Goal: Task Accomplishment & Management: Manage account settings

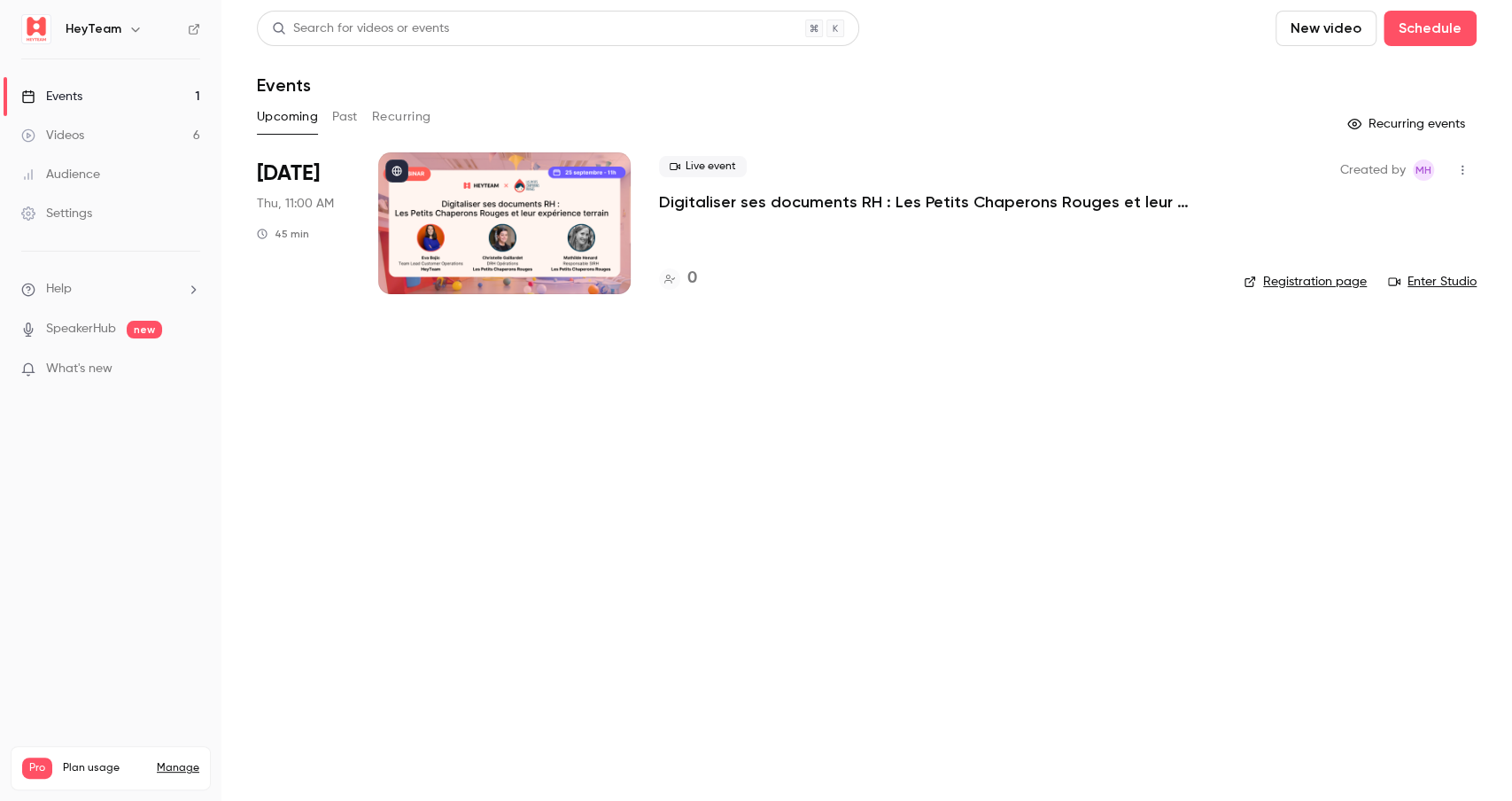
drag, startPoint x: 589, startPoint y: 710, endPoint x: 497, endPoint y: 710, distance: 92.0
click at [583, 710] on main "Search for videos or events New video Schedule Events Upcoming Past Recurring R…" at bounding box center [867, 400] width 1291 height 801
click at [77, 761] on span "Plan usage" at bounding box center [104, 768] width 83 height 15
click at [180, 761] on link "Manage" at bounding box center [177, 768] width 43 height 15
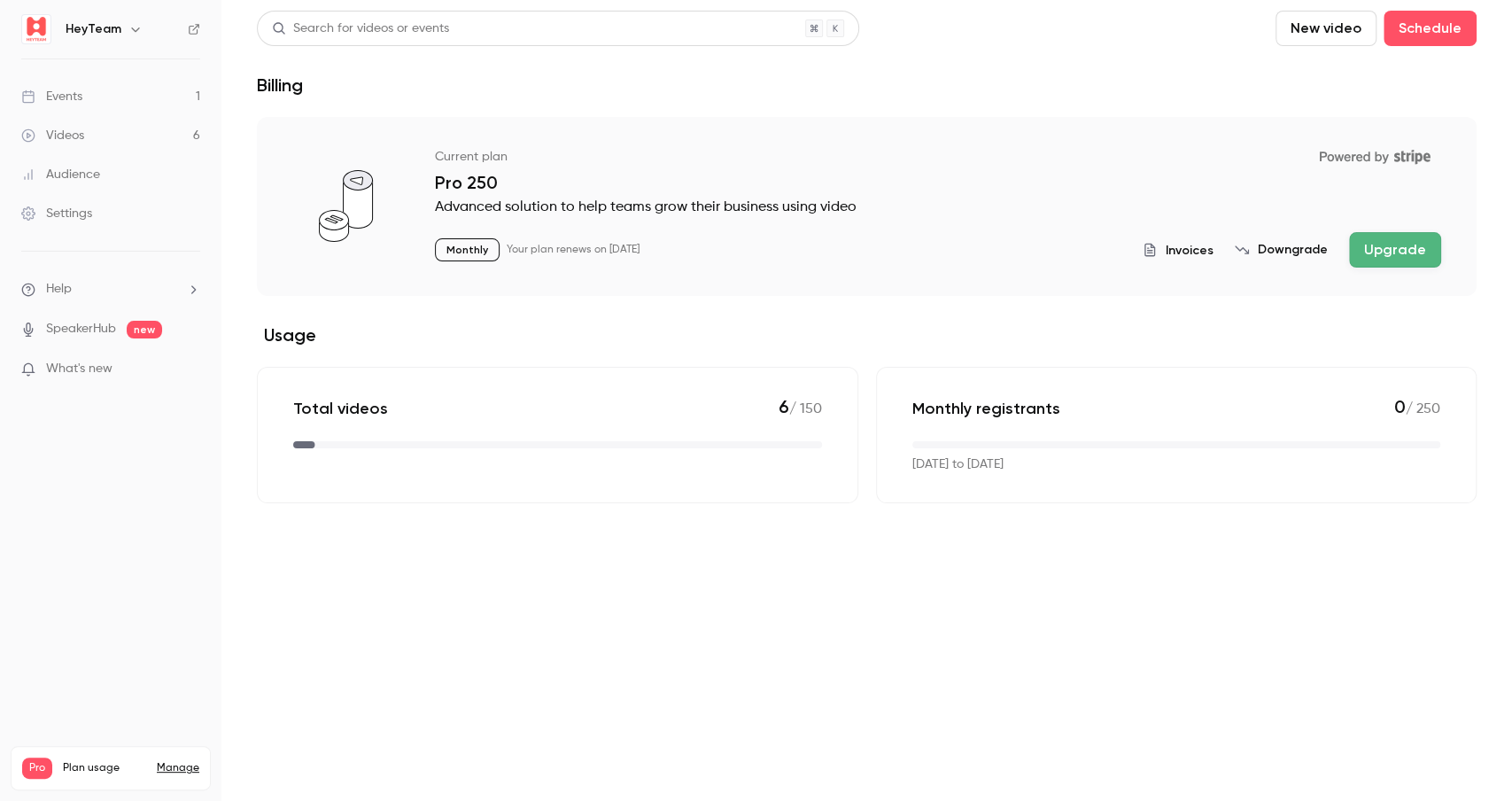
click at [1197, 237] on div "Invoices Downgrade Upgrade" at bounding box center [1292, 250] width 299 height 36
drag, startPoint x: 1191, startPoint y: 252, endPoint x: 1155, endPoint y: 256, distance: 36.2
click at [1189, 252] on span "Invoices" at bounding box center [1189, 251] width 48 height 18
